Goal: Information Seeking & Learning: Learn about a topic

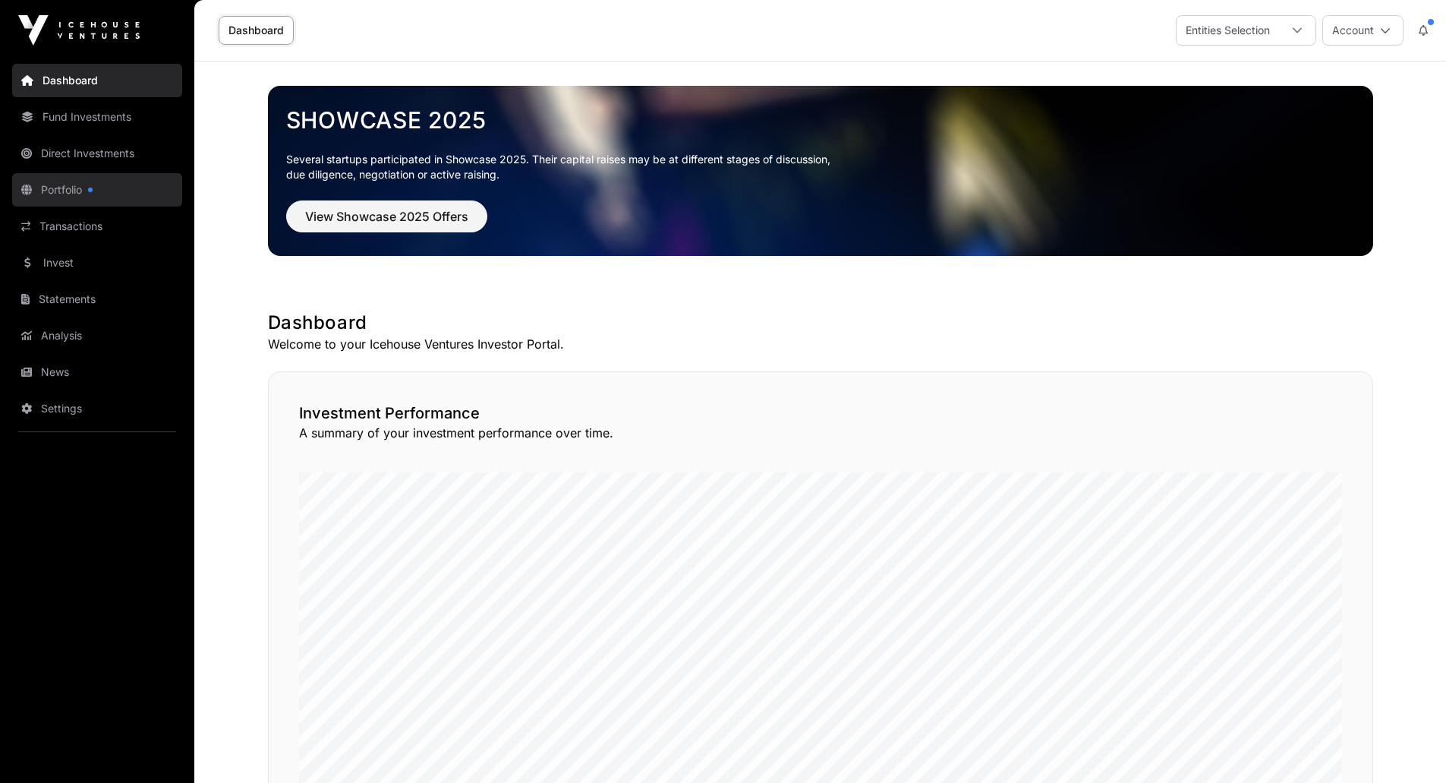
click at [74, 191] on link "Portfolio" at bounding box center [97, 189] width 170 height 33
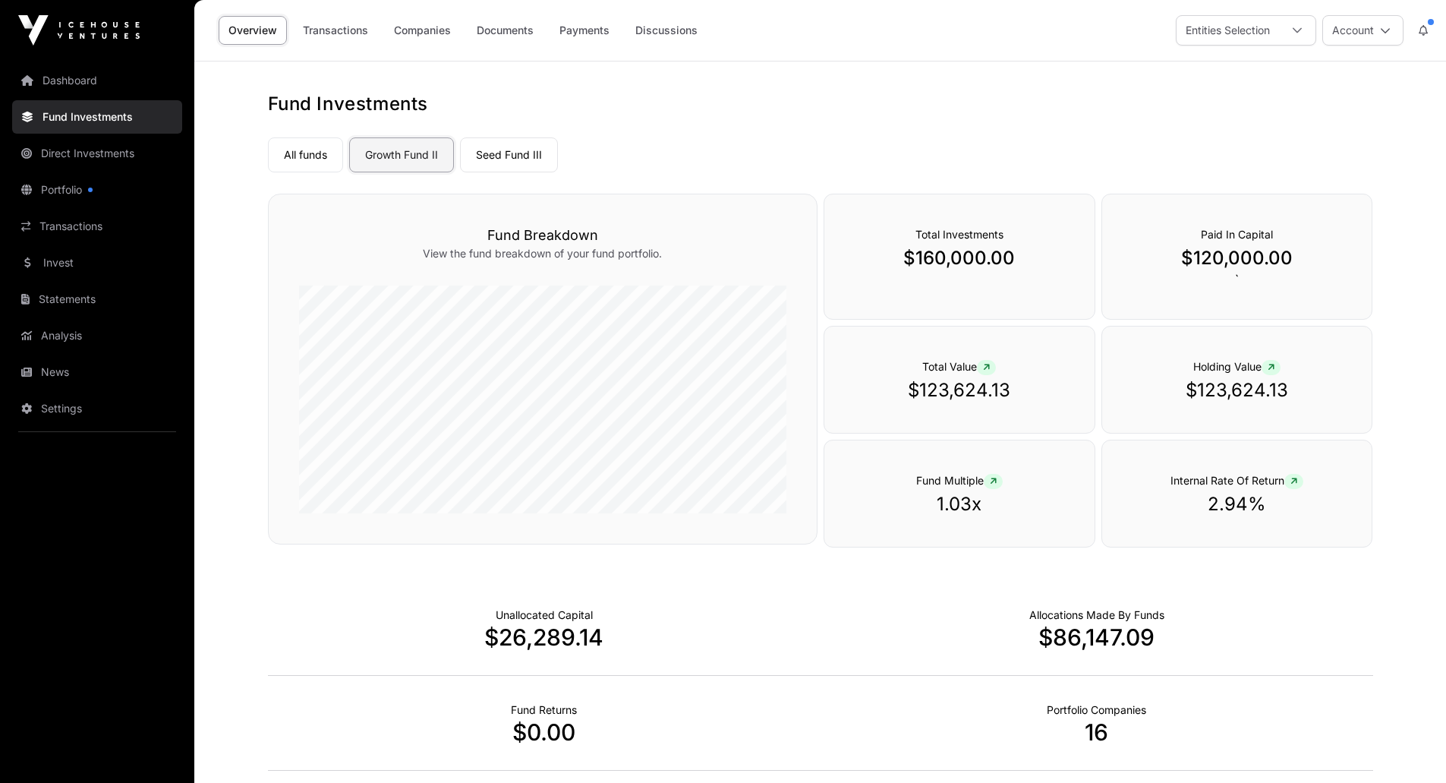
click at [424, 150] on link "Growth Fund II" at bounding box center [401, 154] width 105 height 35
click at [489, 154] on link "Seed Fund III" at bounding box center [509, 154] width 98 height 35
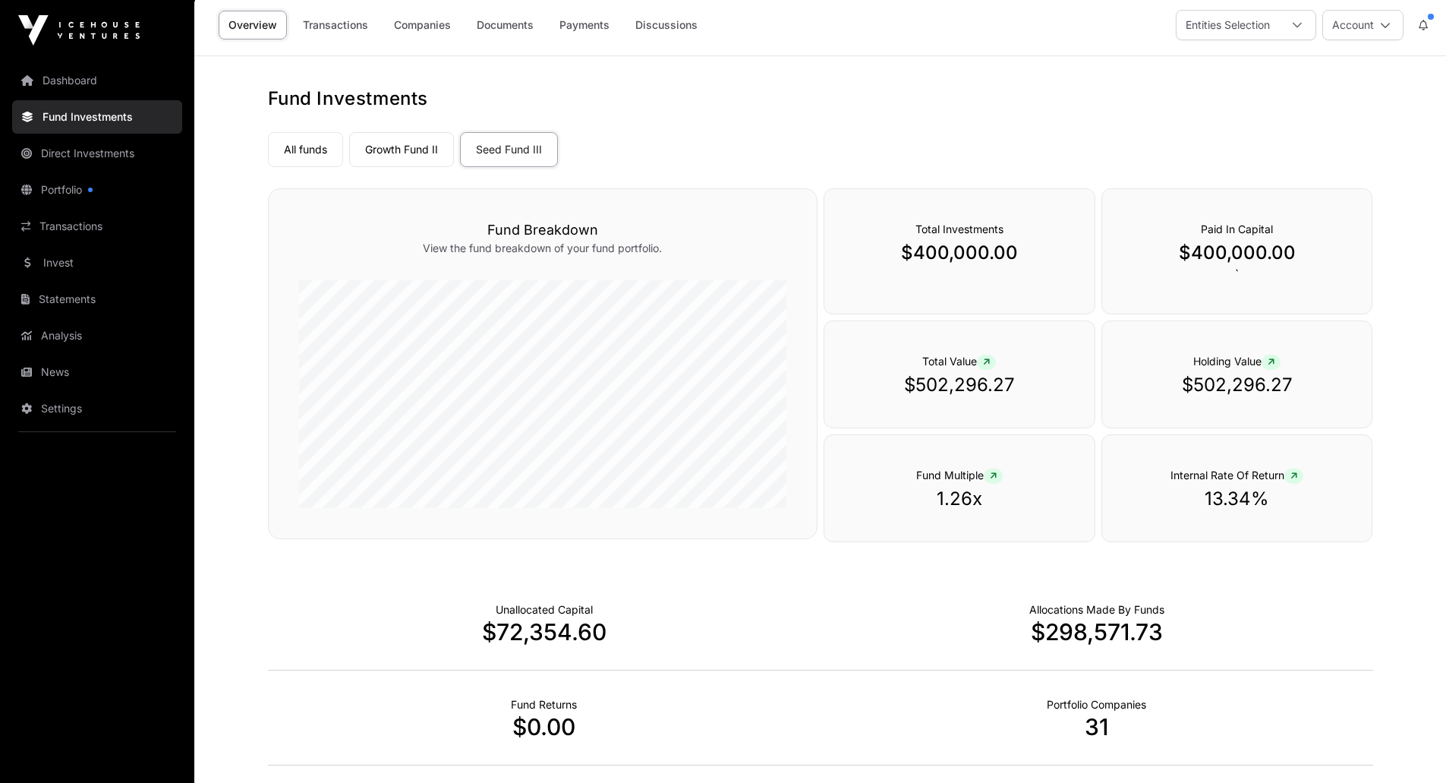
scroll to position [2, 0]
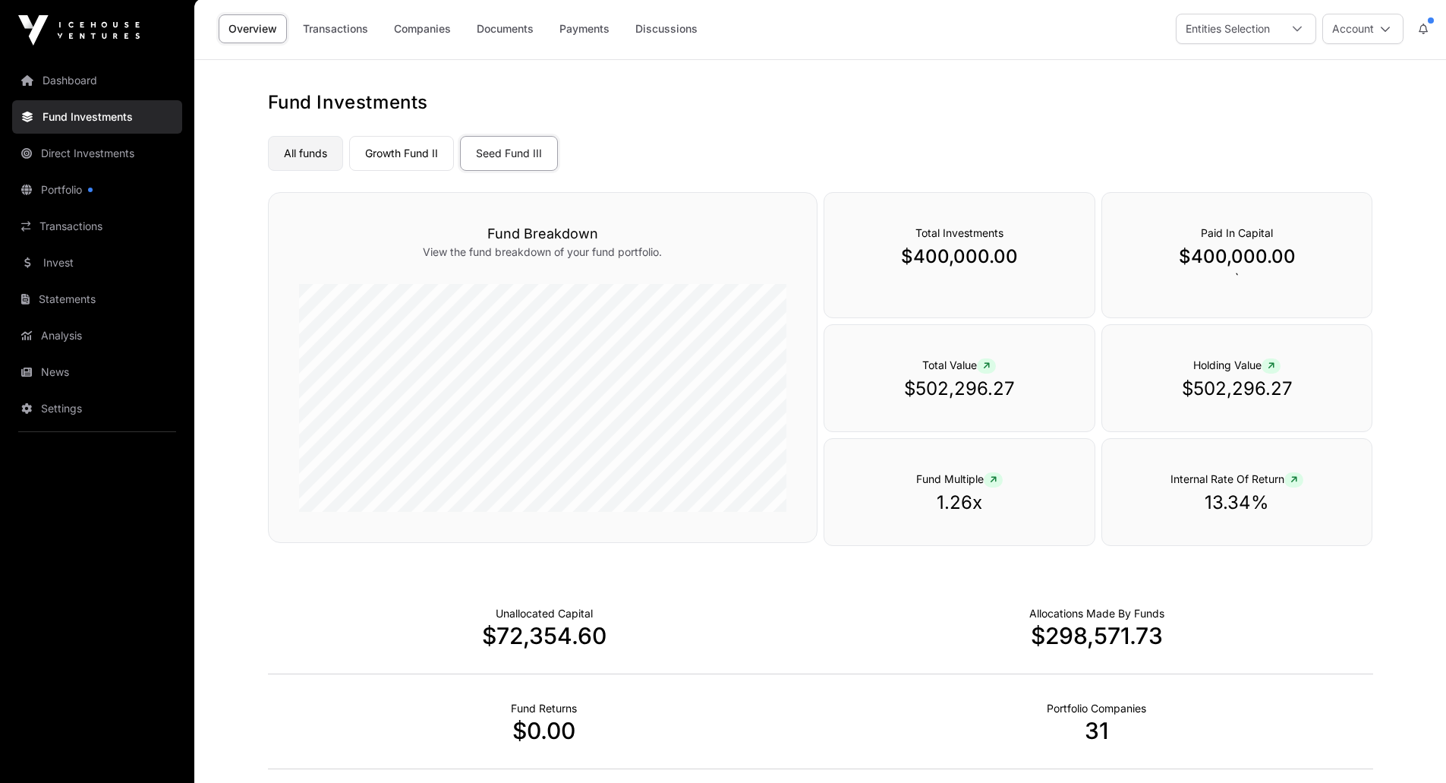
click at [305, 150] on link "All funds" at bounding box center [305, 153] width 75 height 35
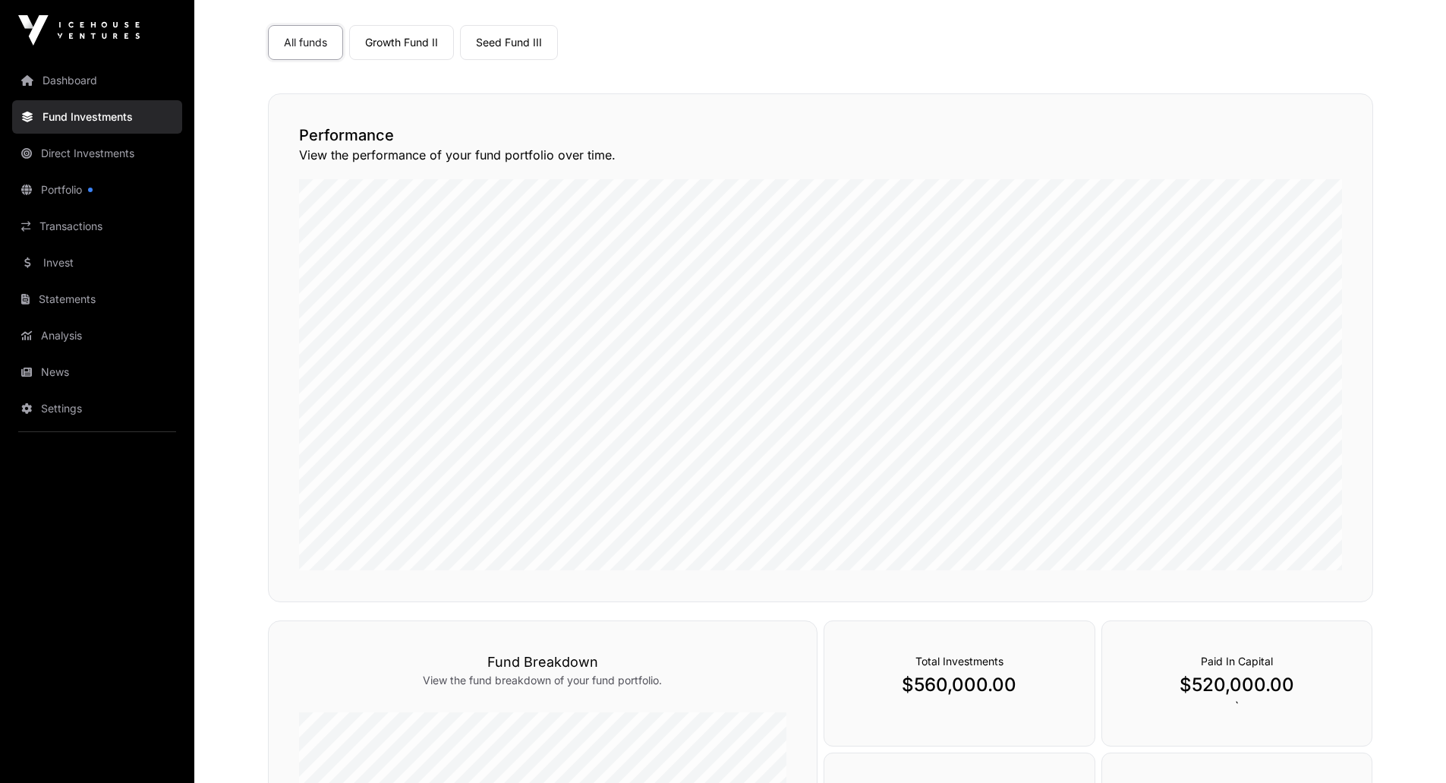
scroll to position [85, 0]
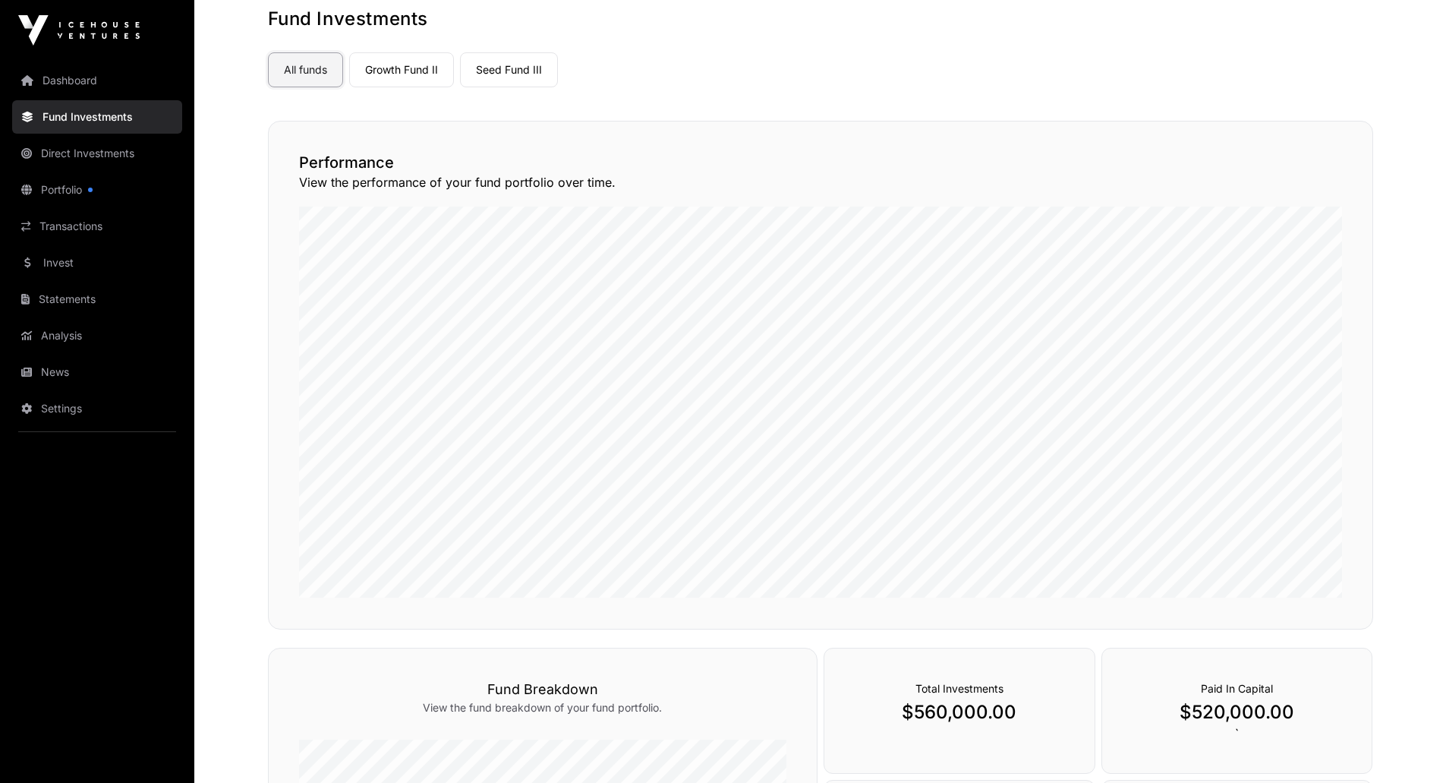
click at [304, 75] on link "All funds" at bounding box center [305, 69] width 75 height 35
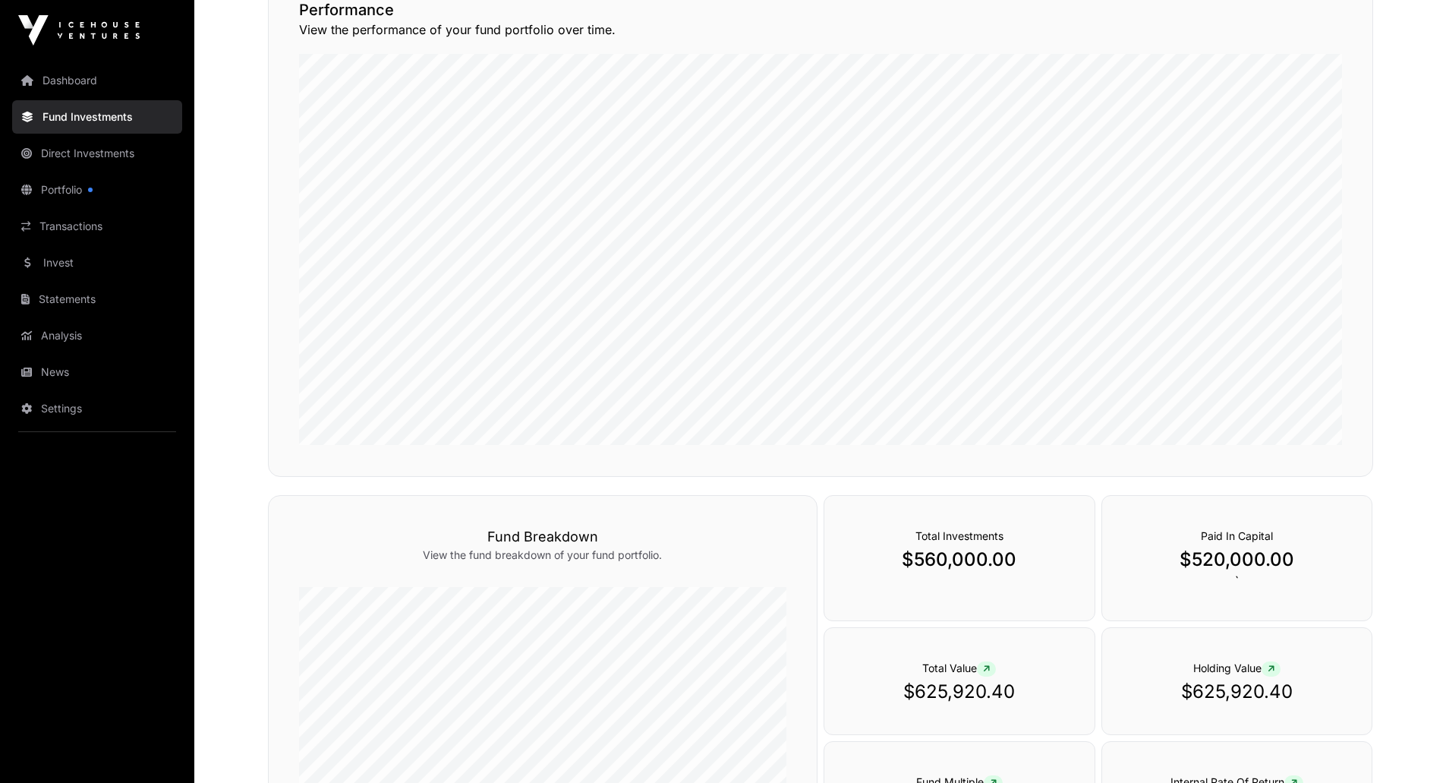
scroll to position [237, 0]
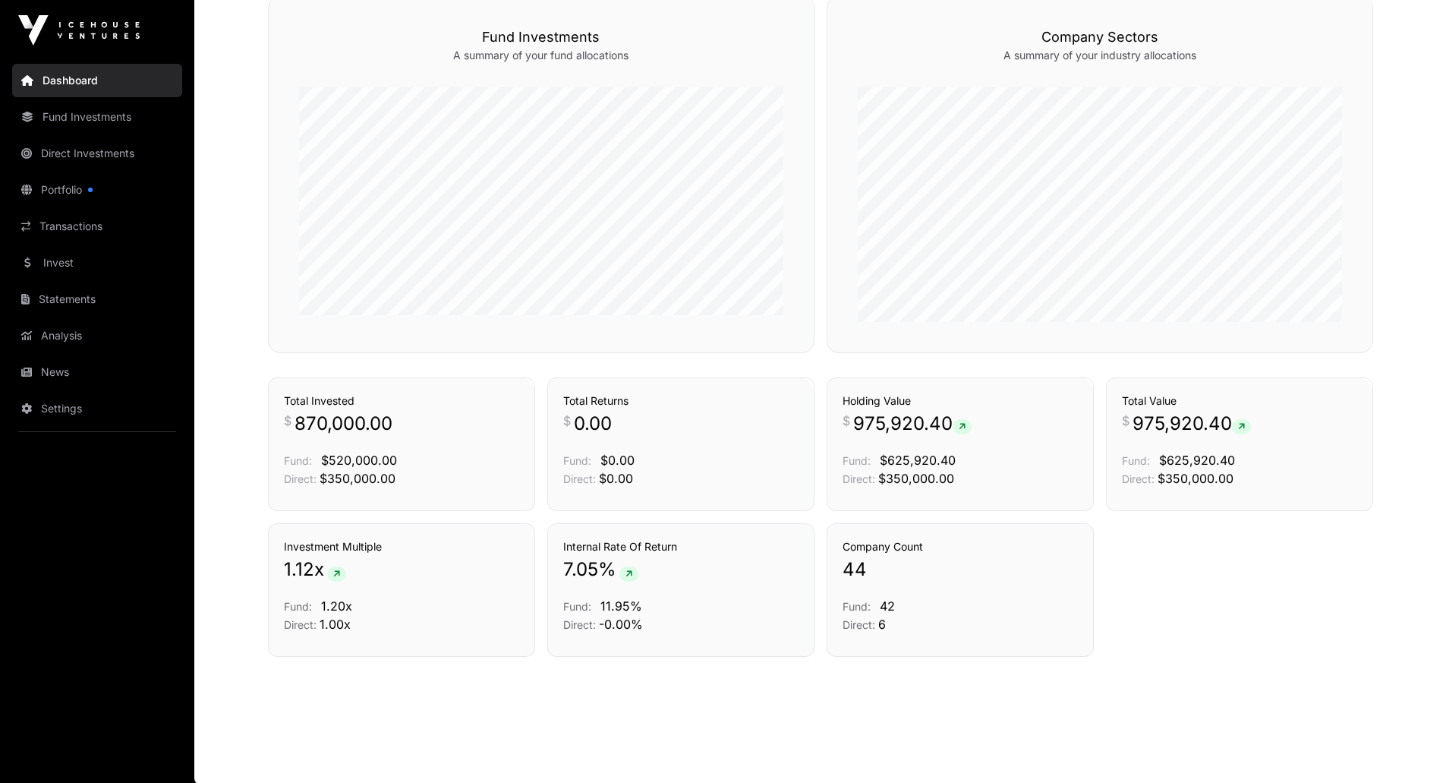
scroll to position [920, 0]
